Goal: Use online tool/utility: Utilize a website feature to perform a specific function

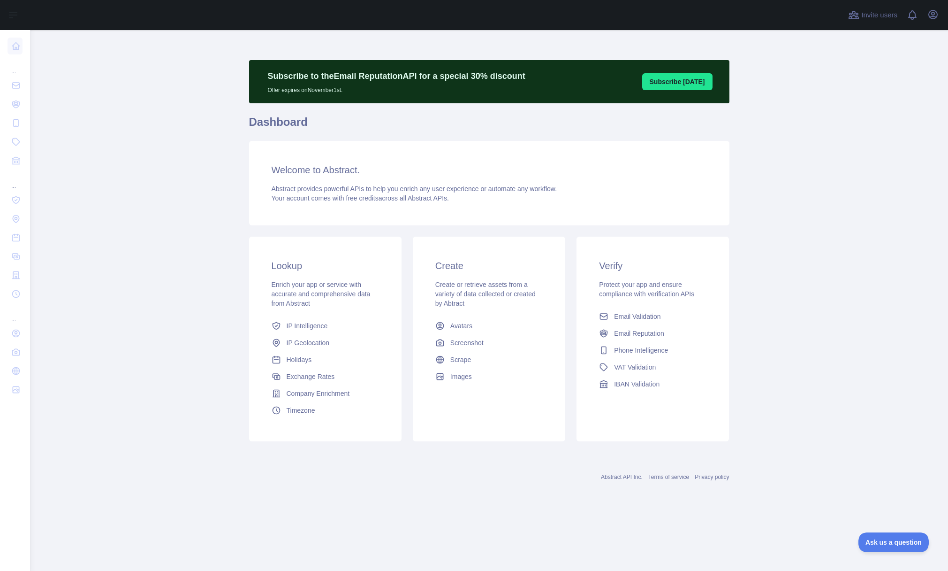
click at [366, 168] on h3 "Welcome to Abstract." at bounding box center [489, 169] width 435 height 13
click at [305, 337] on link "IP Geolocation" at bounding box center [325, 342] width 115 height 17
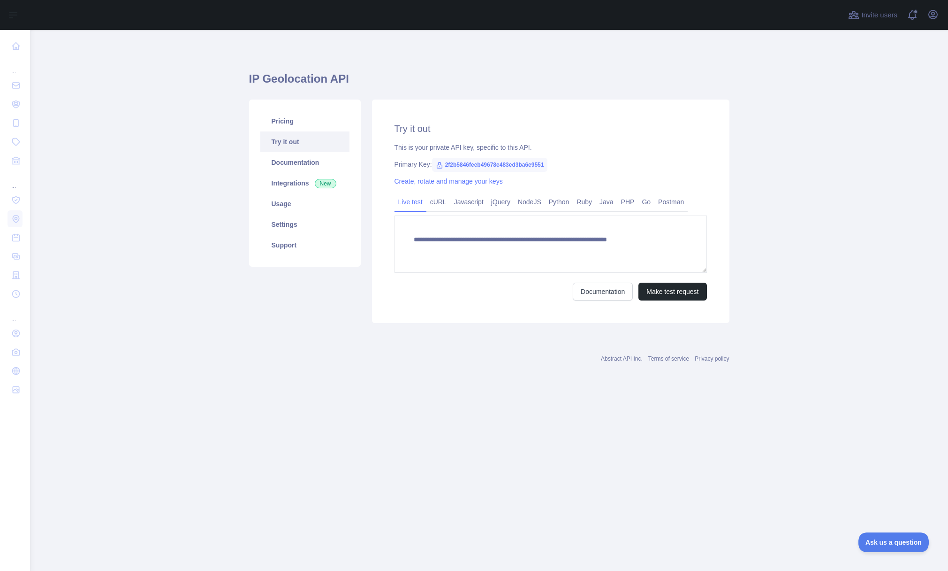
type textarea "**********"
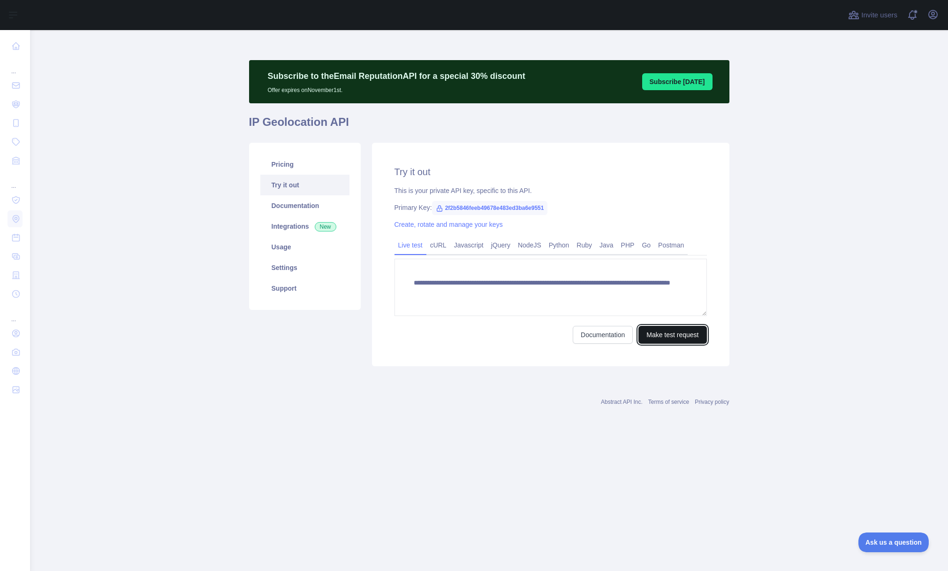
click at [674, 336] on button "Make test request" at bounding box center [673, 335] width 68 height 18
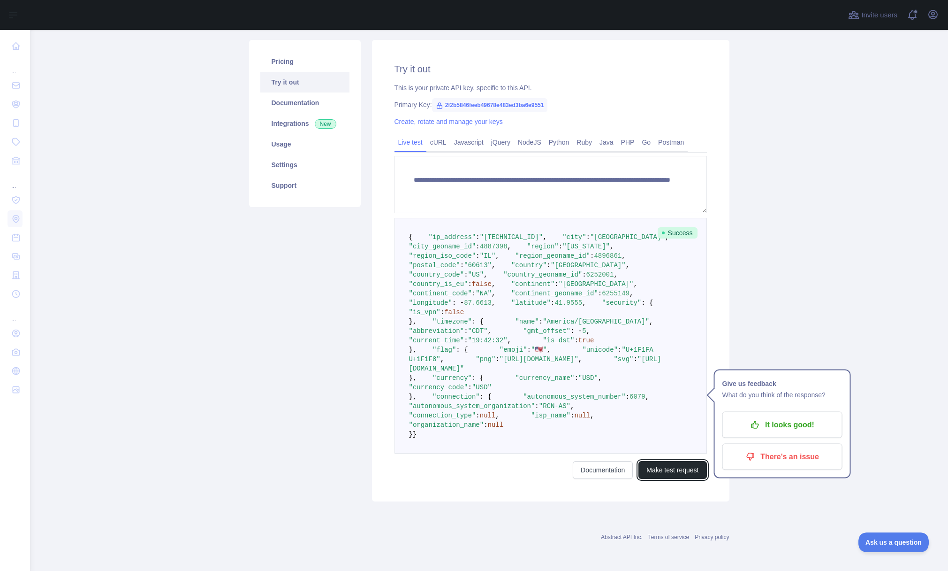
scroll to position [226, 0]
click at [507, 271] on pre "{ "ip_address" : "[TECHNICAL_ID]" , "city" : "[GEOGRAPHIC_DATA]" , "city_geonam…" at bounding box center [551, 336] width 312 height 236
click at [653, 299] on span at bounding box center [668, 303] width 31 height 8
click at [555, 299] on span "41.9555" at bounding box center [569, 303] width 28 height 8
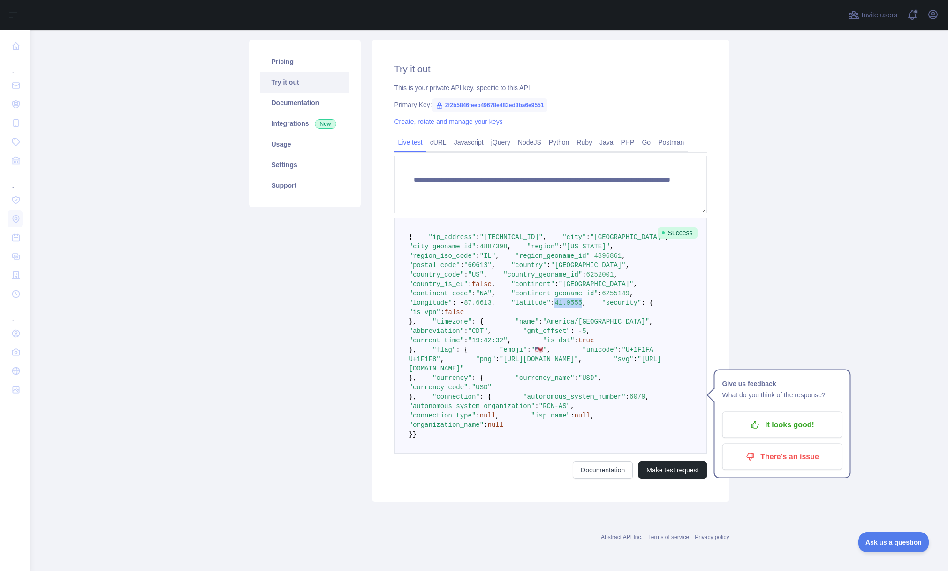
drag, startPoint x: 472, startPoint y: 264, endPoint x: 498, endPoint y: 264, distance: 25.8
click at [555, 299] on span "41.9555" at bounding box center [569, 303] width 28 height 8
copy span "41.9555"
drag, startPoint x: 476, startPoint y: 254, endPoint x: 507, endPoint y: 253, distance: 30.5
click at [507, 289] on span ""longitude" : - 87.6613 ," at bounding box center [529, 297] width 241 height 17
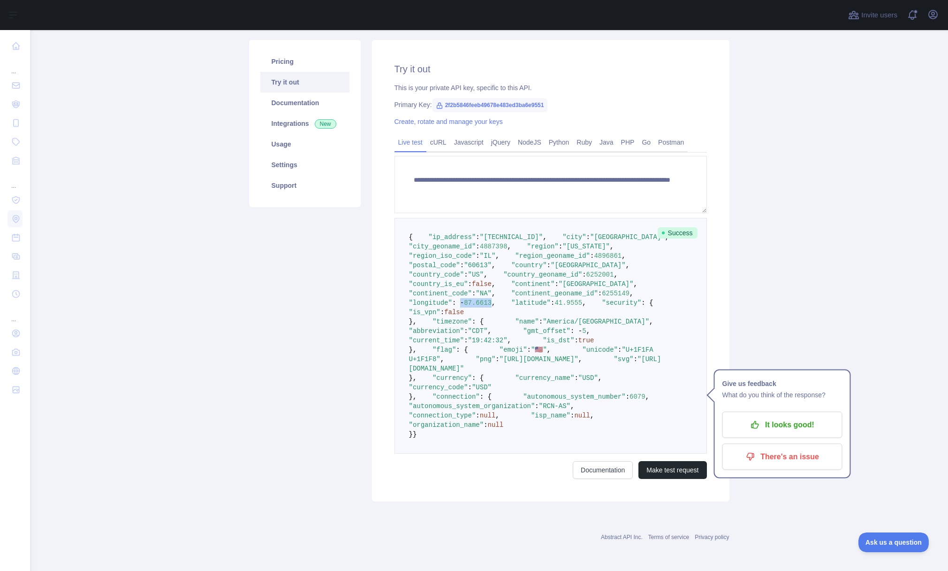
copy span "- 87.6613"
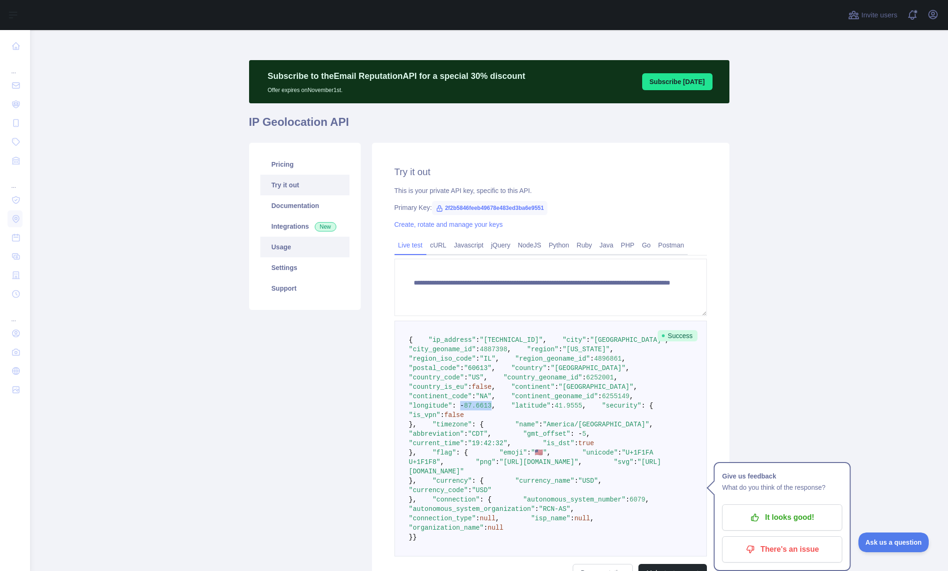
click at [276, 242] on link "Usage" at bounding box center [304, 246] width 89 height 21
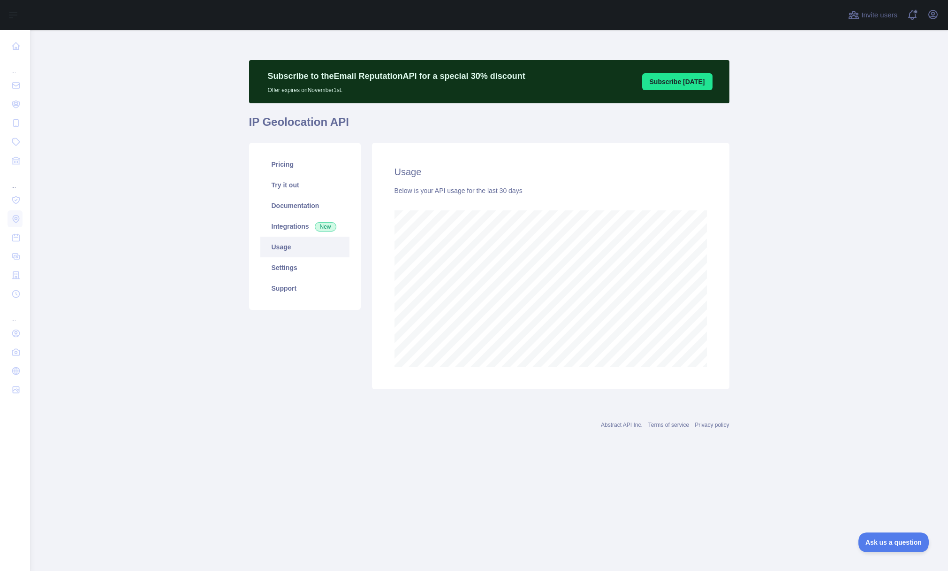
scroll to position [541, 918]
click at [281, 164] on link "Pricing" at bounding box center [304, 164] width 89 height 21
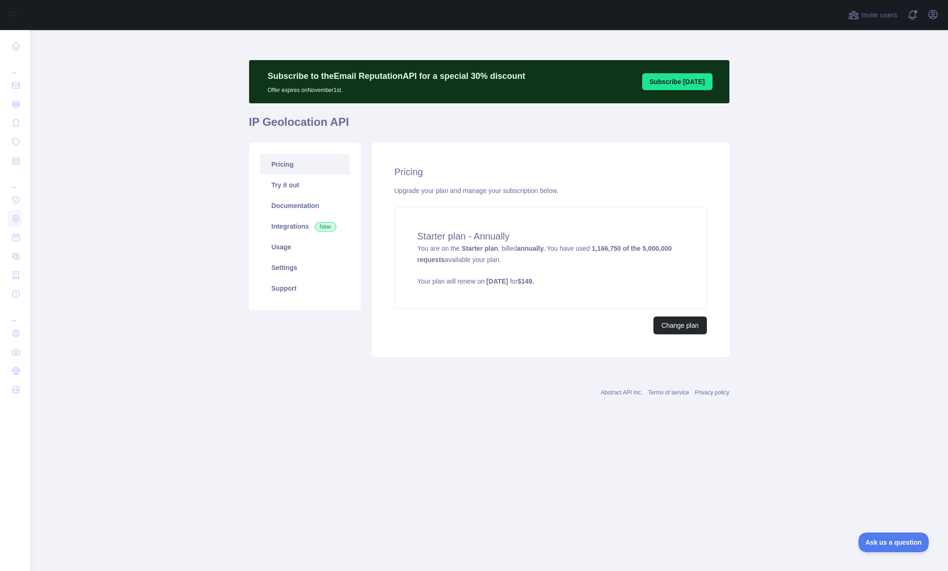
click at [154, 72] on main "Subscribe to the Email Reputation API for a special 30 % discount Offer expires…" at bounding box center [489, 300] width 918 height 541
click at [157, 171] on main "Subscribe to the Email Reputation API for a special 30 % discount Offer expires…" at bounding box center [489, 300] width 918 height 541
